Goal: Check status

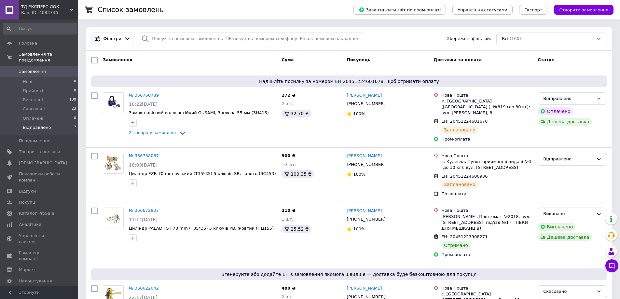
click at [34, 125] on span "Відправлено" at bounding box center [37, 128] width 28 height 6
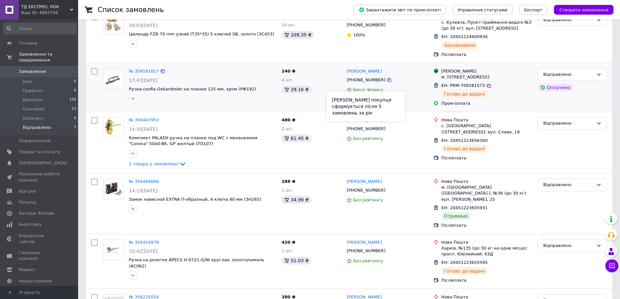
scroll to position [203, 0]
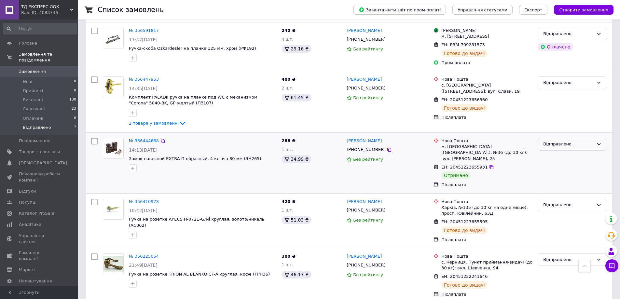
click at [548, 141] on div "Відправлено" at bounding box center [568, 144] width 50 height 7
click at [545, 165] on li "Виконано" at bounding box center [572, 170] width 69 height 12
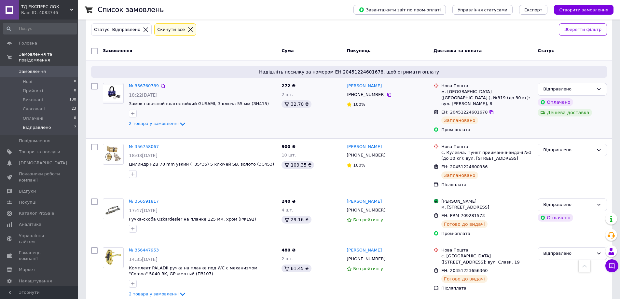
scroll to position [0, 0]
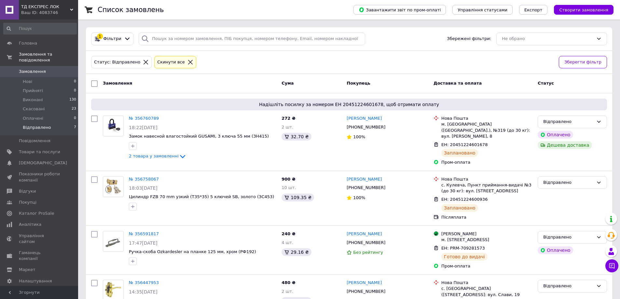
click at [187, 59] on icon at bounding box center [190, 62] width 6 height 6
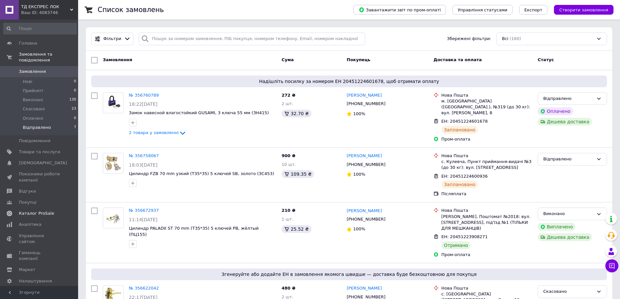
click at [24, 211] on span "Каталог ProSale" at bounding box center [36, 214] width 35 height 6
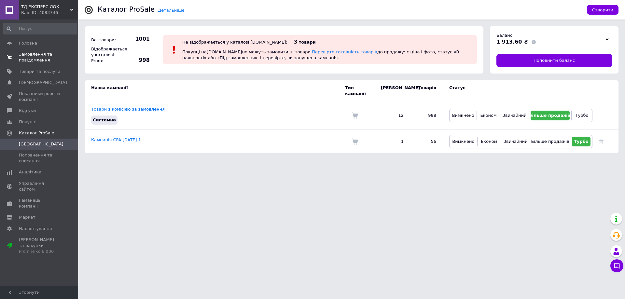
click at [21, 55] on span "Замовлення та повідомлення" at bounding box center [39, 57] width 41 height 12
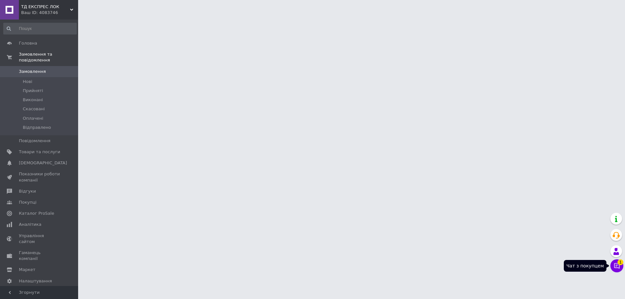
click at [614, 264] on icon at bounding box center [617, 266] width 6 height 6
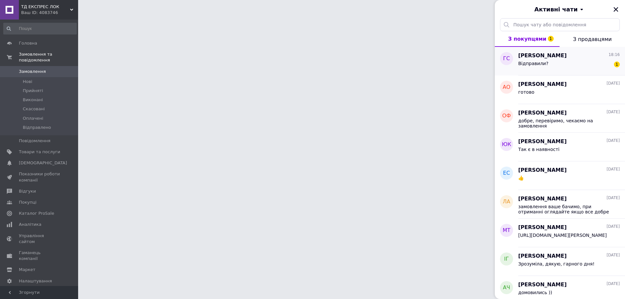
click at [551, 63] on div "Відправили? 1" at bounding box center [569, 65] width 102 height 10
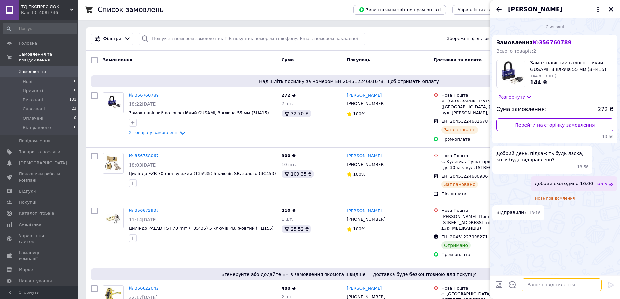
click at [540, 285] on textarea at bounding box center [562, 284] width 80 height 13
type textarea "так"
click at [142, 96] on link "№ 356760789" at bounding box center [144, 95] width 30 height 5
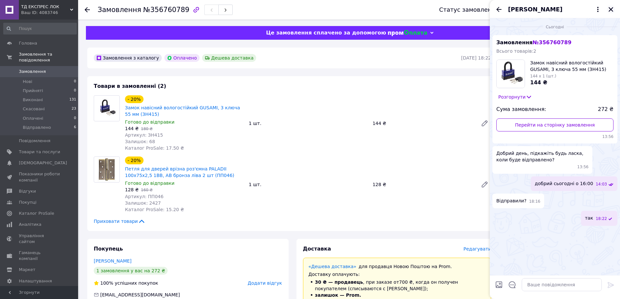
click at [610, 8] on icon "Закрити" at bounding box center [611, 10] width 6 height 6
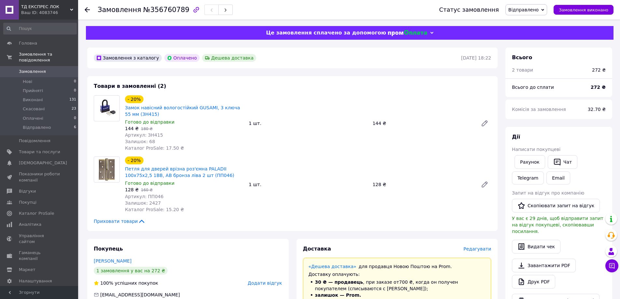
click at [89, 8] on icon at bounding box center [87, 9] width 5 height 5
